Goal: Check status: Check status

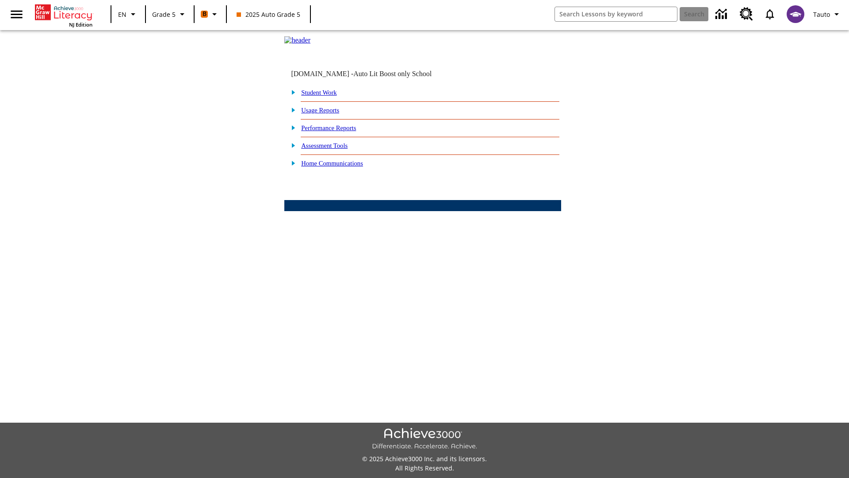
click at [325, 96] on link "Student Work" at bounding box center [318, 92] width 35 height 7
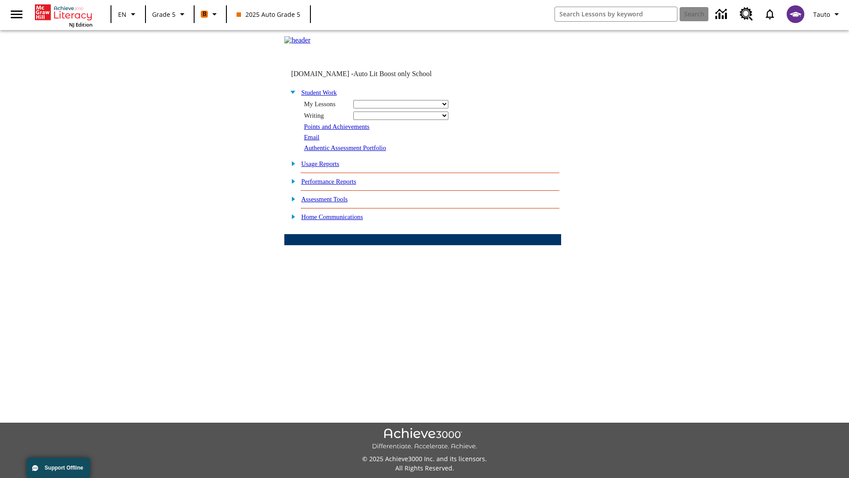
select select "/options/reports/?report_id=12&atype=22&section=2"
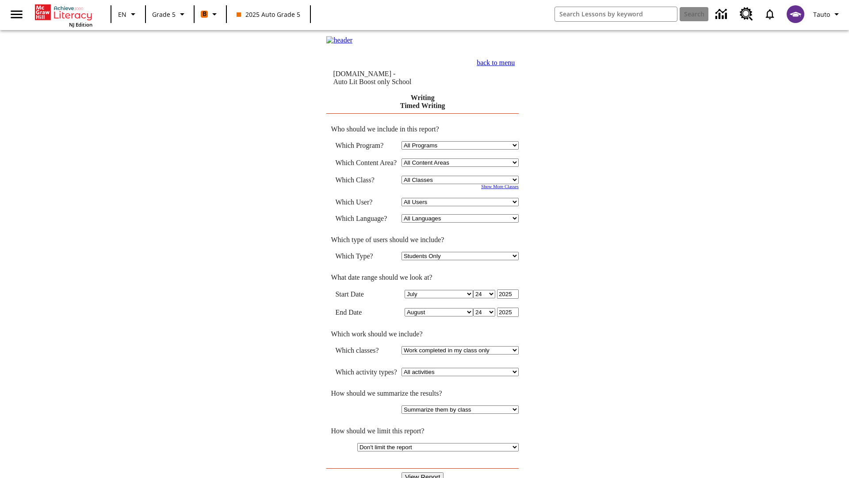
click at [462, 180] on select "Select a Class: All Classes 2025 Auto Grade 5 OL 2025 Auto Grade 6" at bounding box center [460, 180] width 117 height 8
select select "11133131"
